Goal: Navigation & Orientation: Find specific page/section

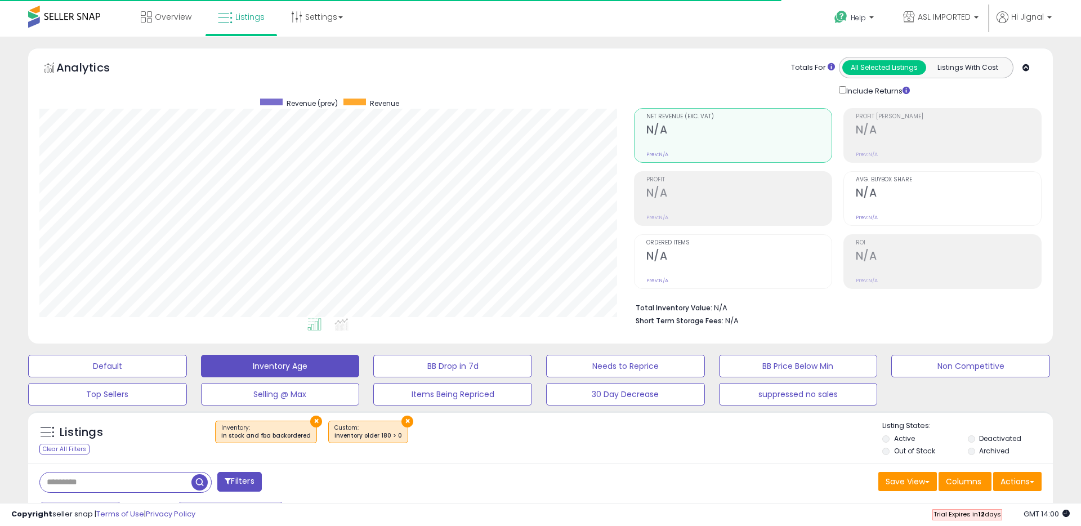
scroll to position [231, 594]
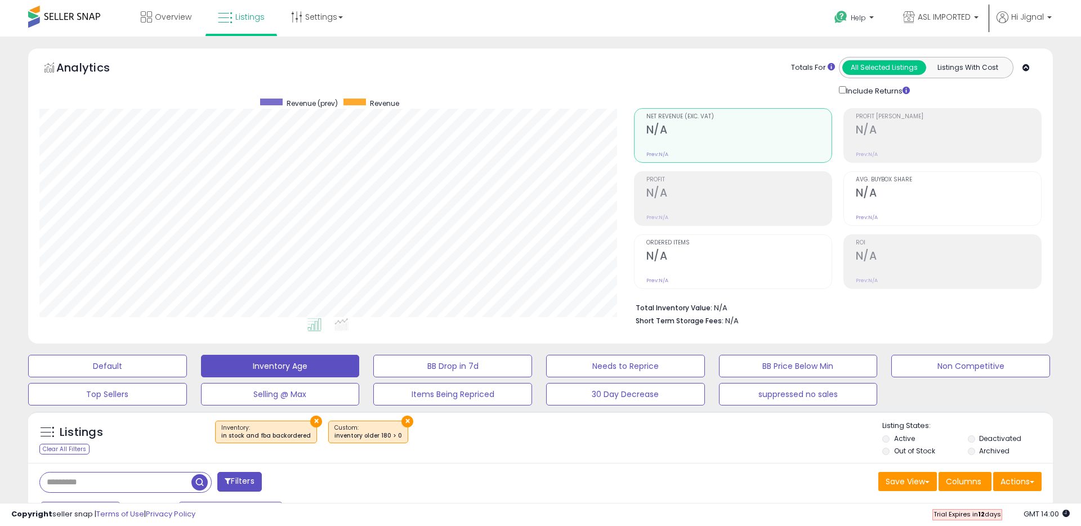
click at [78, 10] on span at bounding box center [64, 17] width 72 height 22
click at [72, 16] on span at bounding box center [64, 17] width 72 height 22
click at [62, 16] on span at bounding box center [64, 17] width 72 height 22
click at [59, 20] on span at bounding box center [64, 17] width 72 height 22
click at [55, 10] on span at bounding box center [64, 17] width 72 height 22
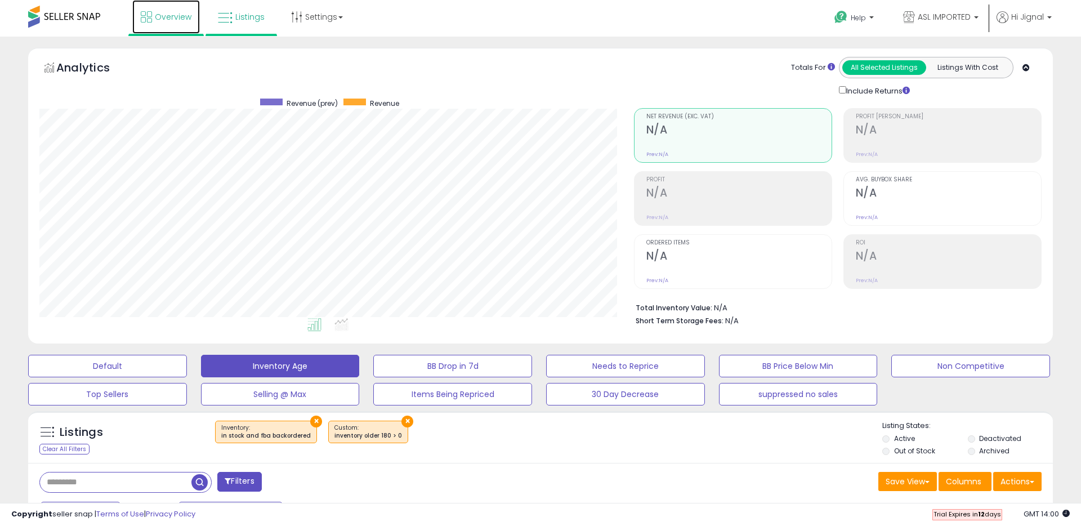
click at [163, 17] on span "Overview" at bounding box center [173, 16] width 37 height 11
